Goal: Information Seeking & Learning: Learn about a topic

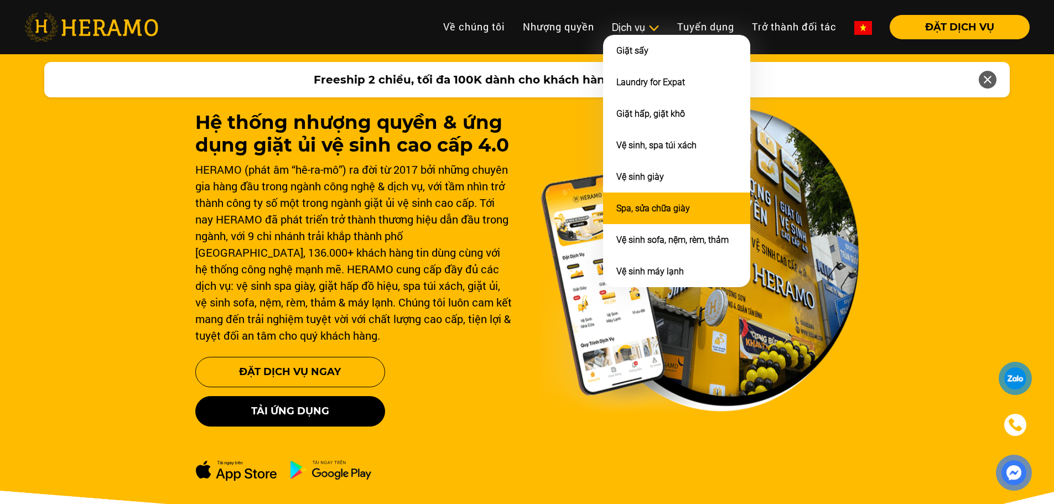
click at [683, 204] on link "Spa, sửa chữa giày" at bounding box center [654, 208] width 74 height 11
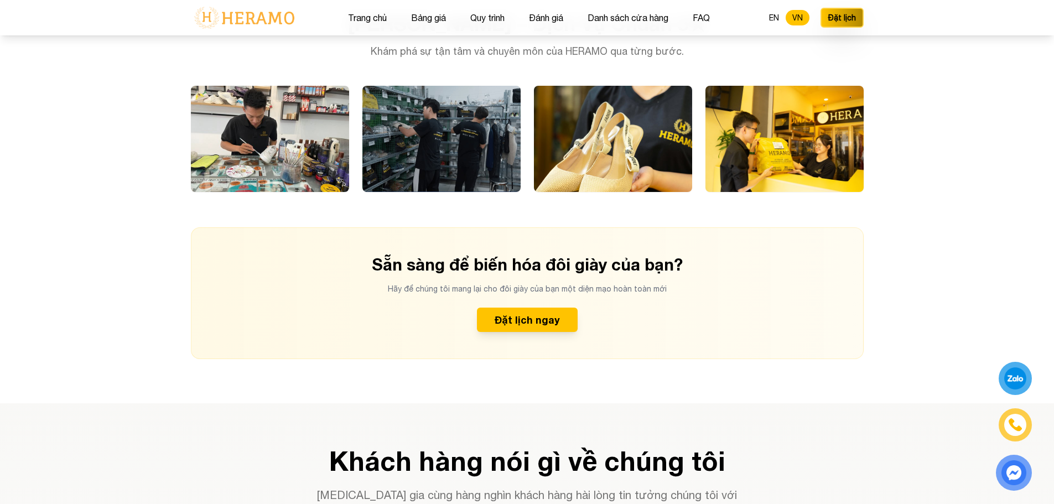
scroll to position [2822, 0]
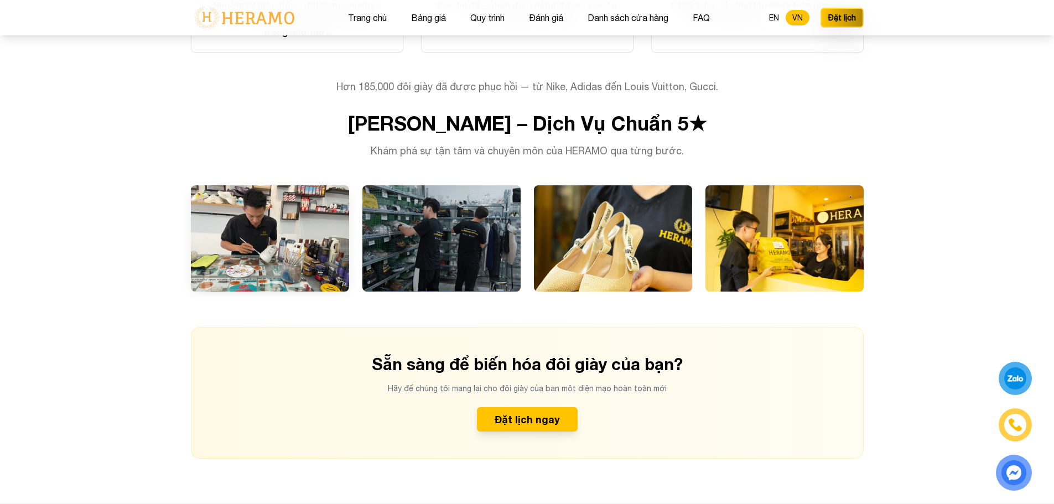
click at [281, 223] on div at bounding box center [270, 238] width 158 height 106
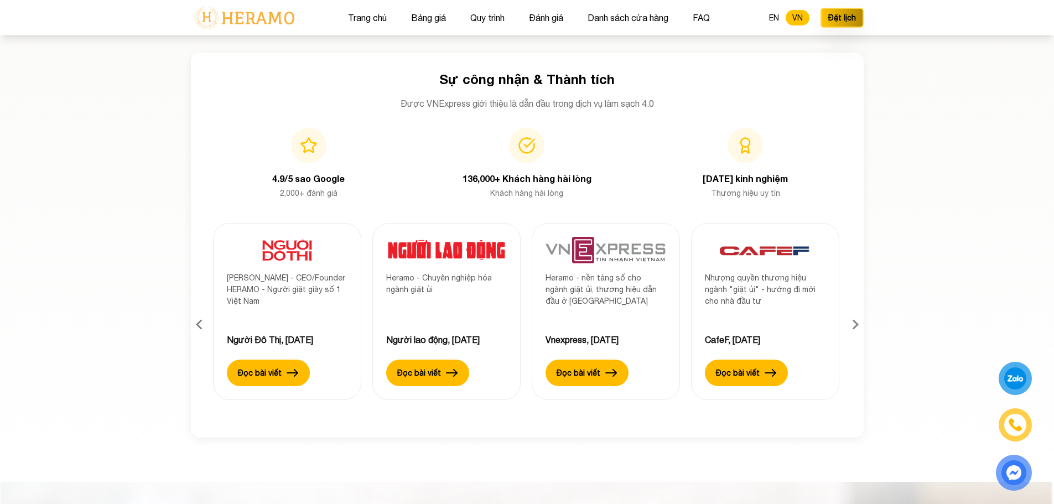
scroll to position [3874, 0]
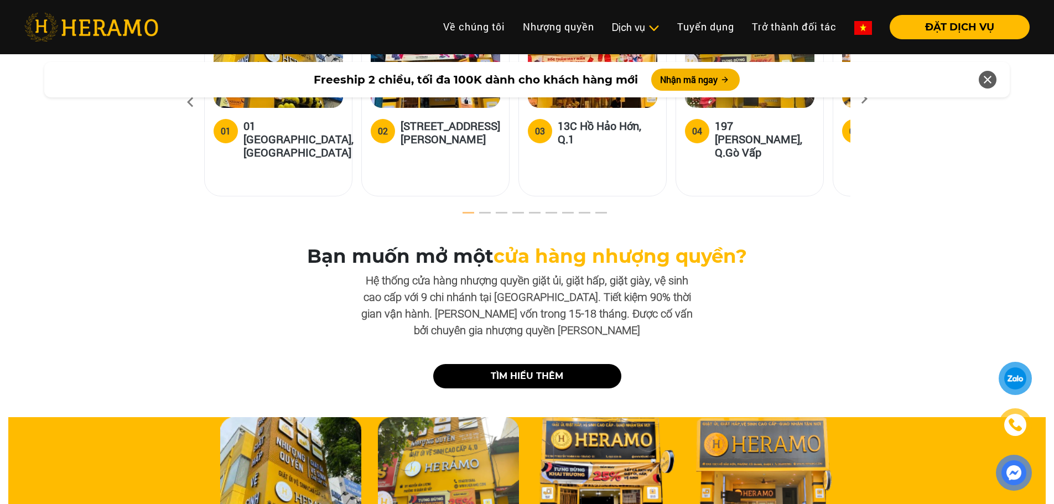
scroll to position [3211, 0]
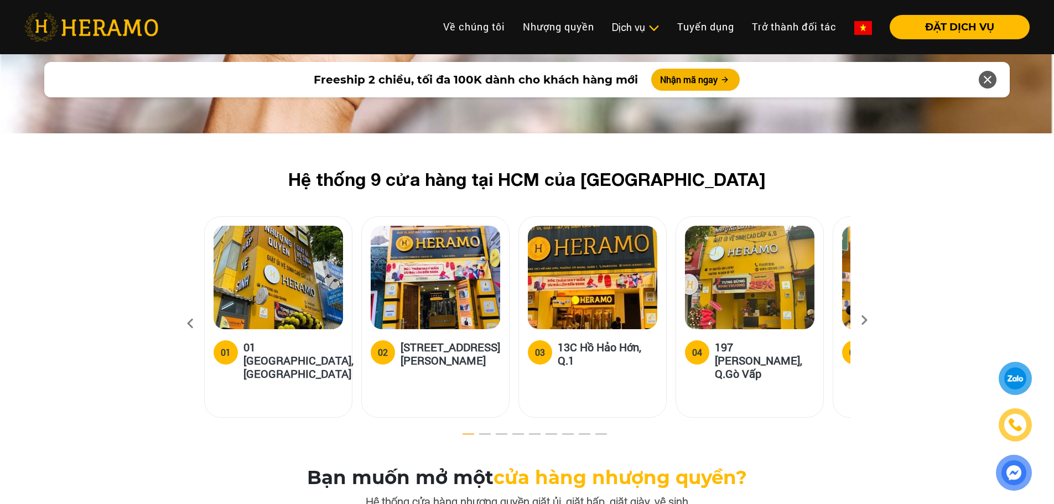
click at [858, 320] on icon at bounding box center [864, 323] width 20 height 7
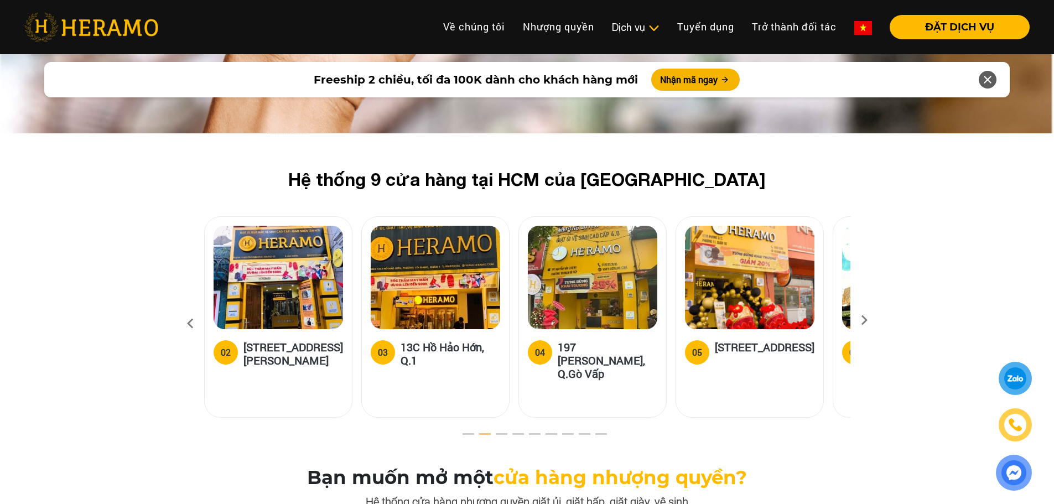
click at [858, 320] on icon at bounding box center [864, 323] width 20 height 7
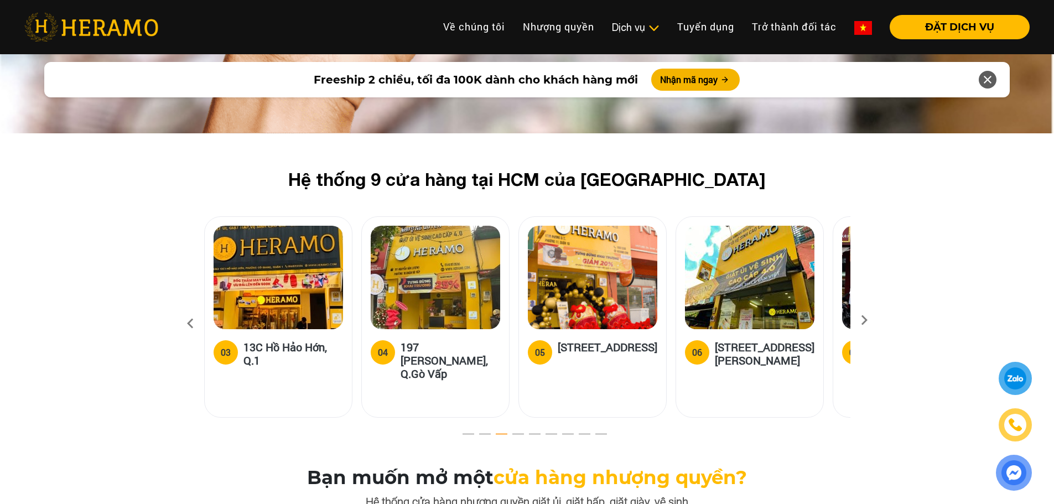
click at [858, 320] on icon at bounding box center [864, 323] width 20 height 7
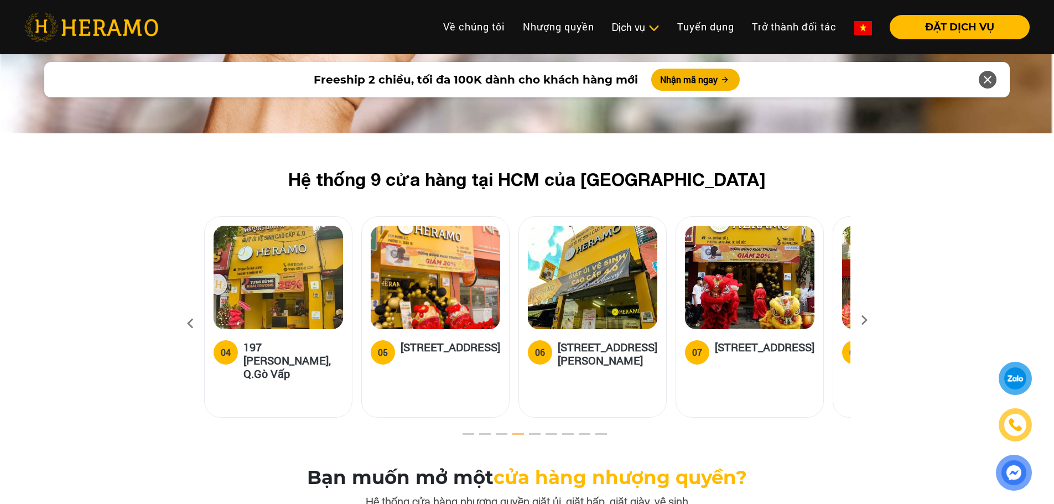
click at [858, 320] on icon at bounding box center [864, 323] width 20 height 7
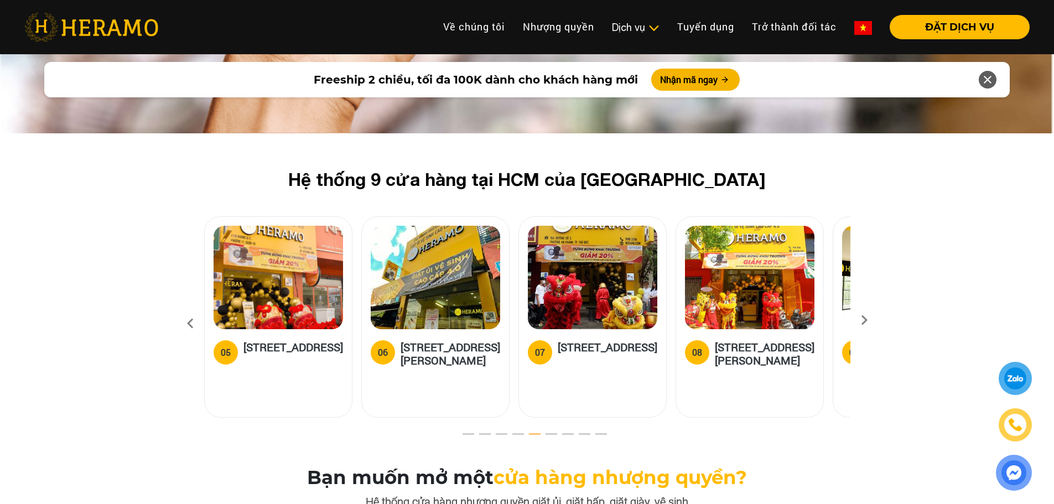
click at [858, 320] on icon at bounding box center [864, 323] width 20 height 7
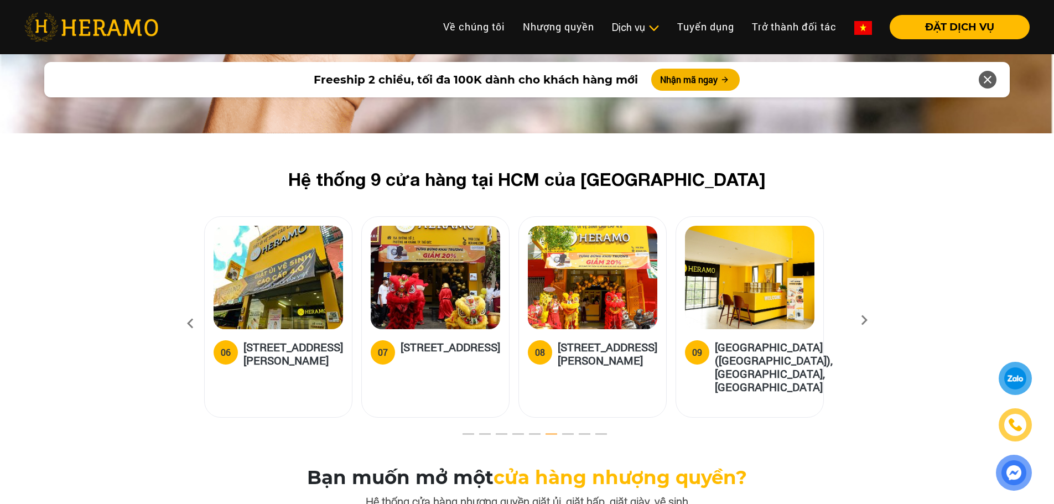
click at [858, 320] on icon at bounding box center [864, 323] width 20 height 7
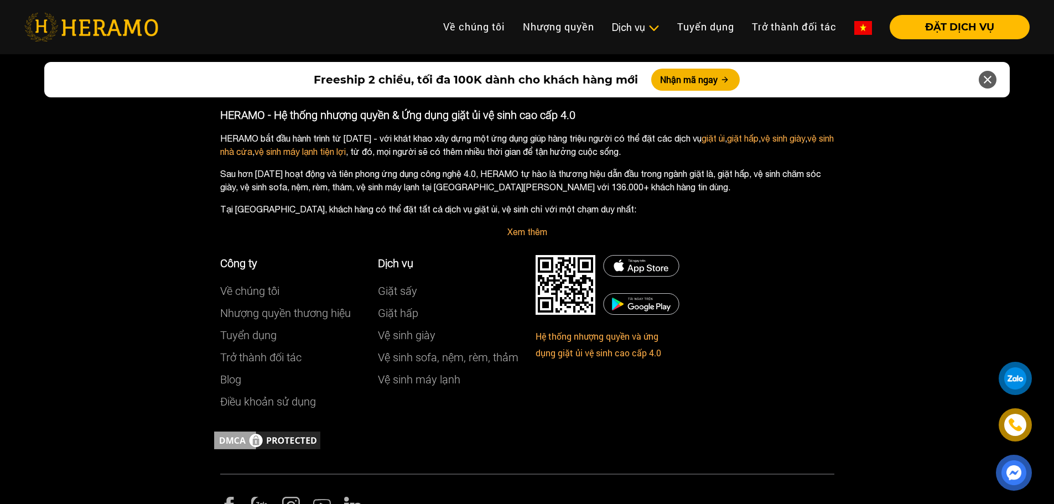
drag, startPoint x: 775, startPoint y: 400, endPoint x: 731, endPoint y: 365, distance: 56.4
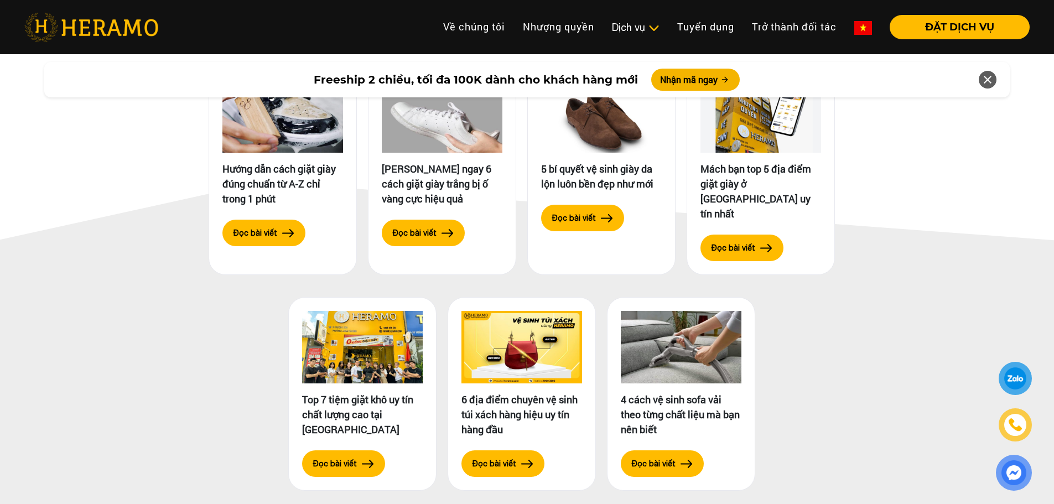
scroll to position [5313, 0]
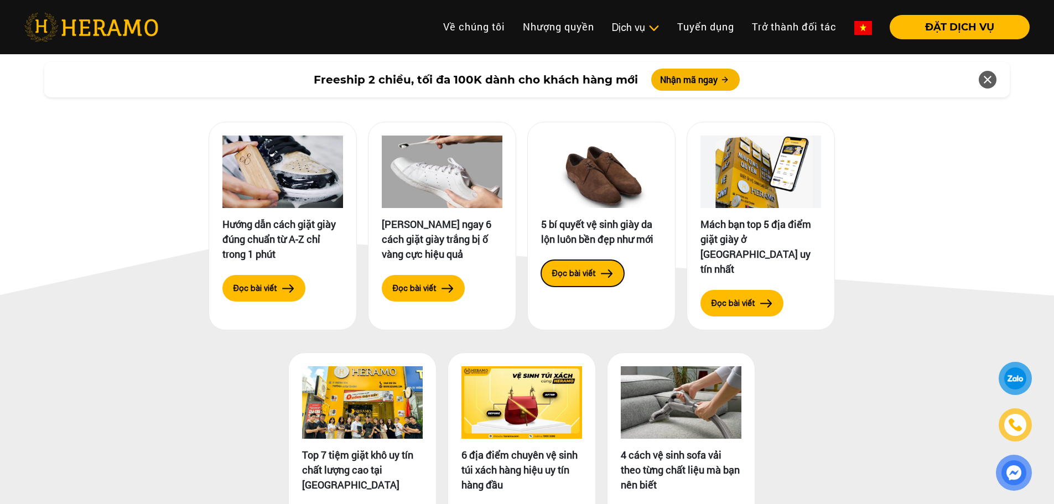
click at [595, 260] on button "Đọc bài viết" at bounding box center [582, 273] width 83 height 27
click at [120, 154] on div "Mẹo vặt Hướng dẫn cách giặt giày đúng chuẩn từ A-Z chỉ trong 1 phút Đọc bài viế…" at bounding box center [527, 310] width 1054 height 496
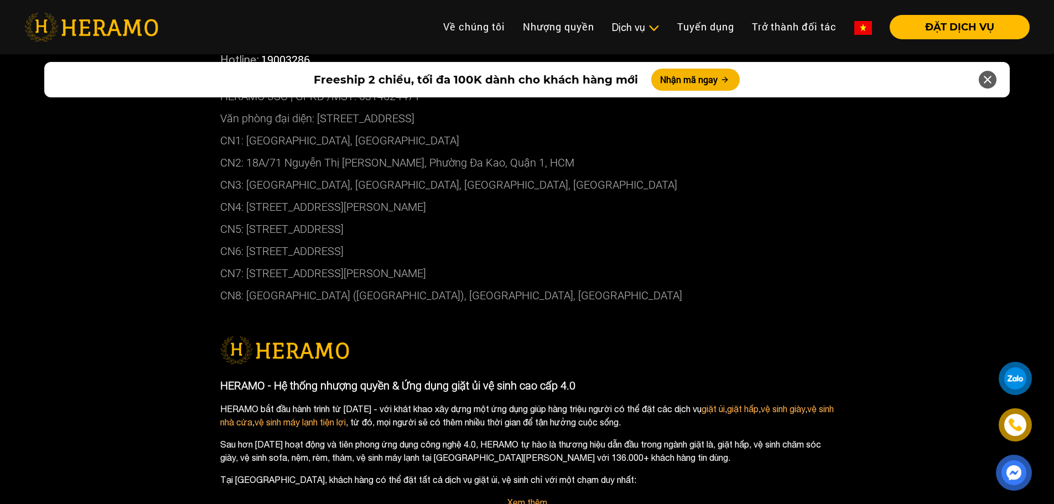
scroll to position [6192, 0]
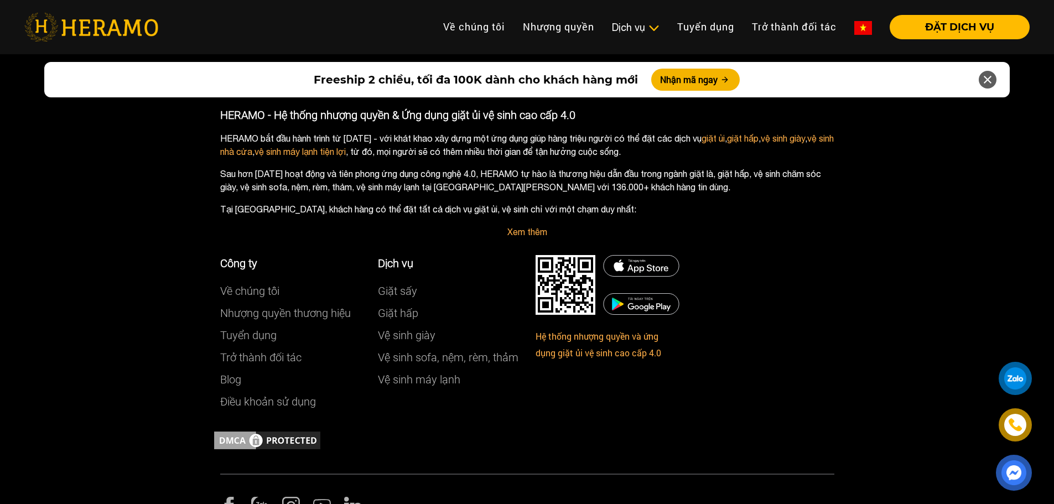
click at [628, 393] on div "Hệ thống nhượng quyền và ứng dụng giặt ủi vệ sinh cao cấp 4.0" at bounding box center [579, 334] width 105 height 191
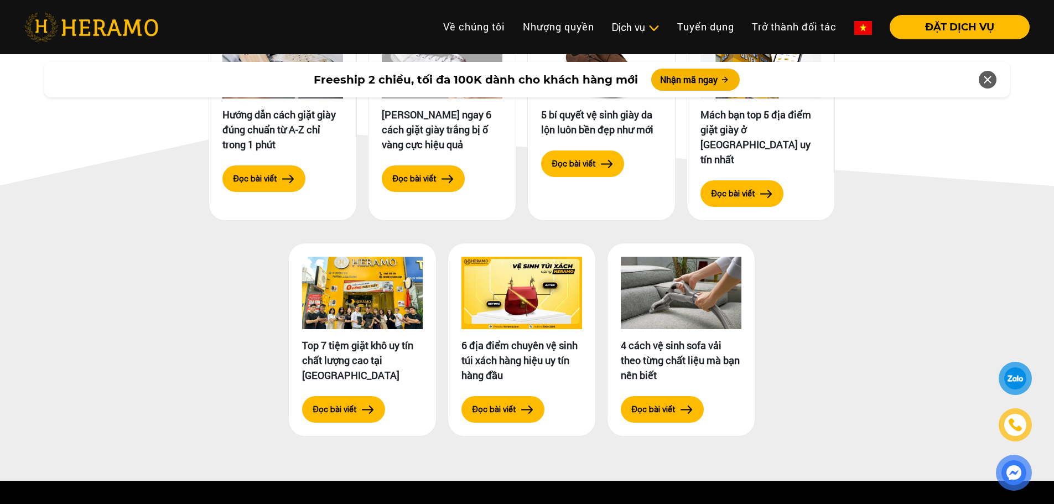
scroll to position [5307, 0]
